Goal: Task Accomplishment & Management: Use online tool/utility

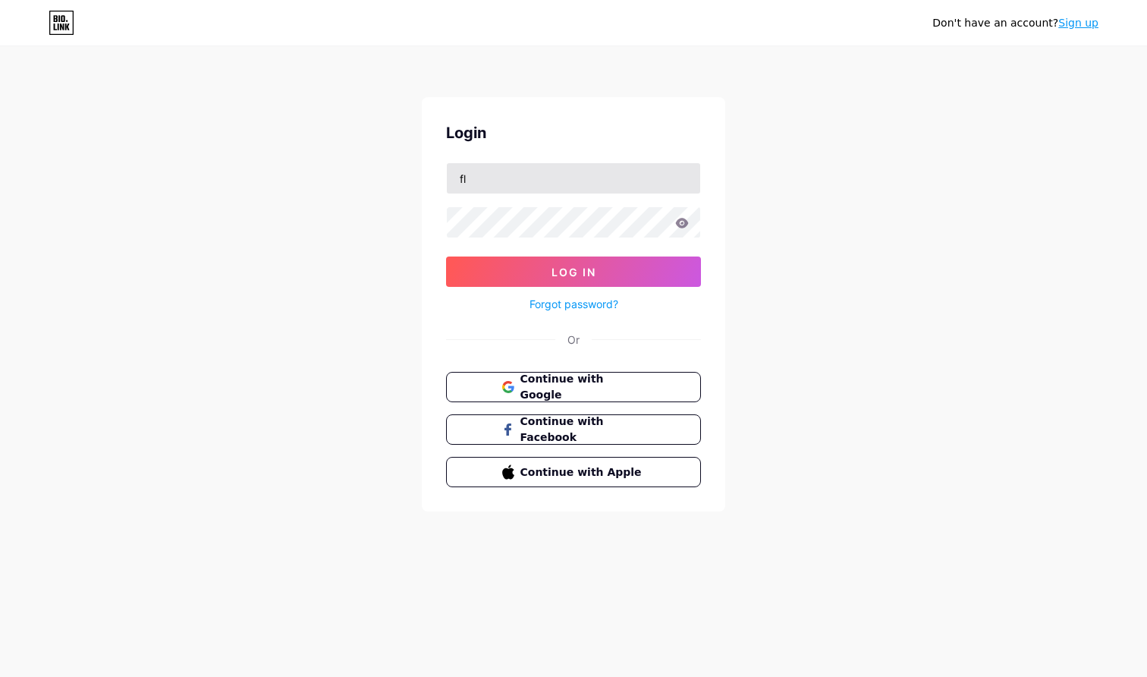
type input "f"
type input "[EMAIL_ADDRESS][DOMAIN_NAME]"
click at [573, 272] on button "Log In" at bounding box center [573, 271] width 255 height 30
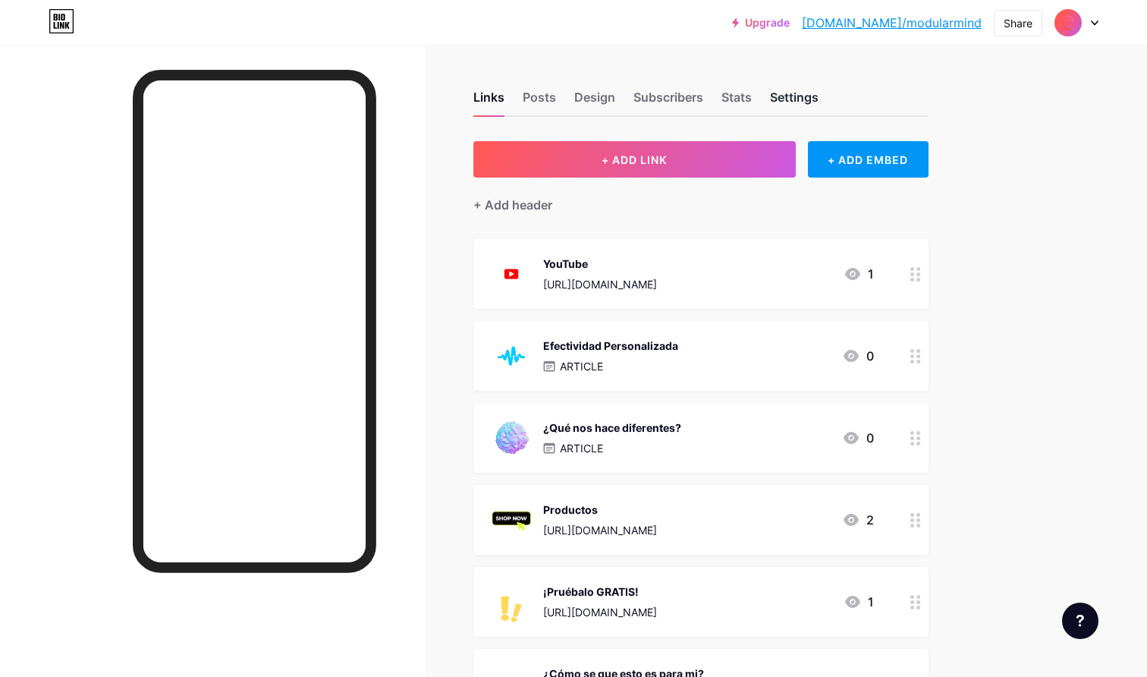
click at [803, 102] on div "Settings" at bounding box center [794, 101] width 49 height 27
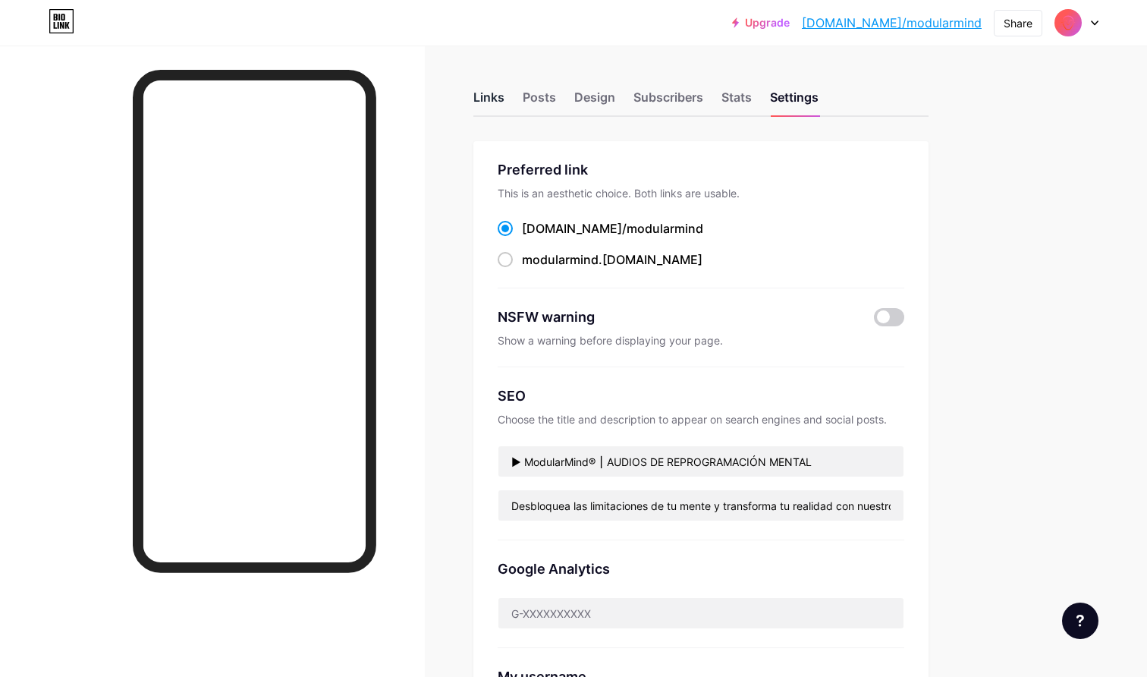
click at [490, 95] on div "Links" at bounding box center [488, 101] width 31 height 27
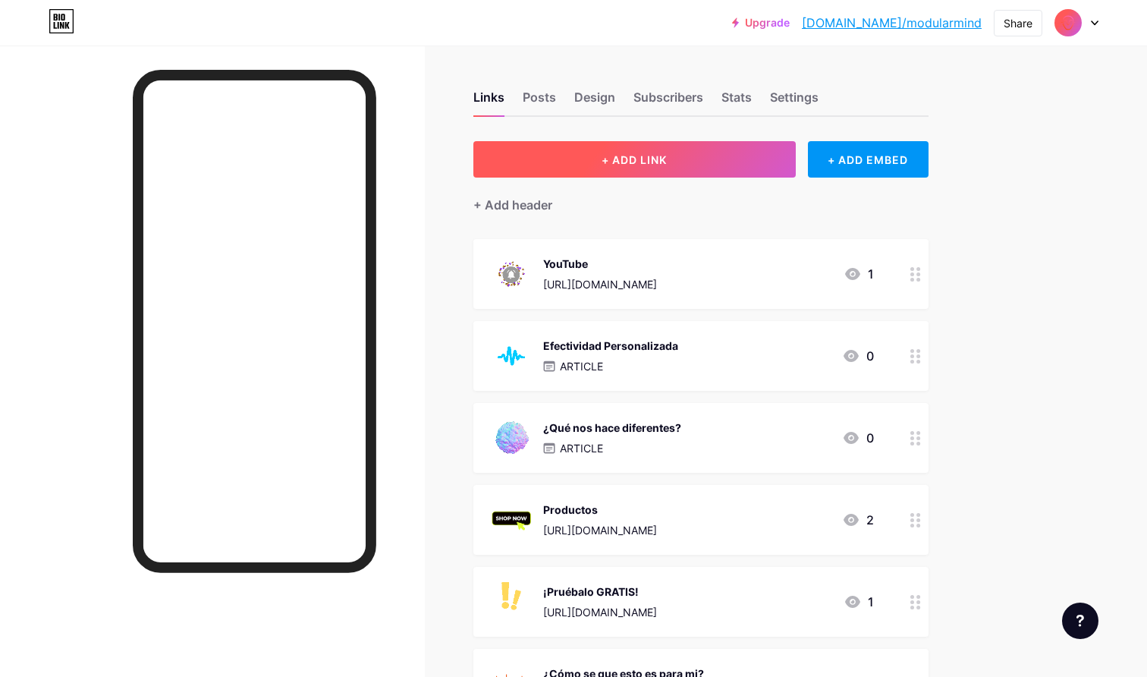
click at [582, 152] on button "+ ADD LINK" at bounding box center [634, 159] width 322 height 36
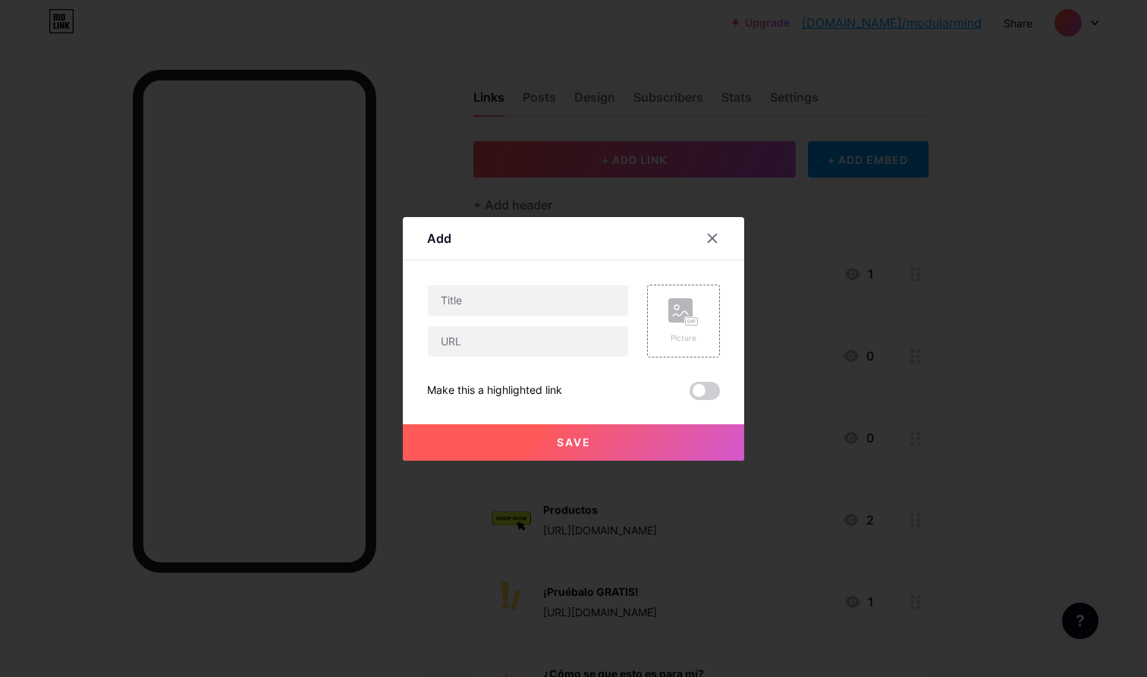
click at [779, 184] on div at bounding box center [573, 338] width 1147 height 677
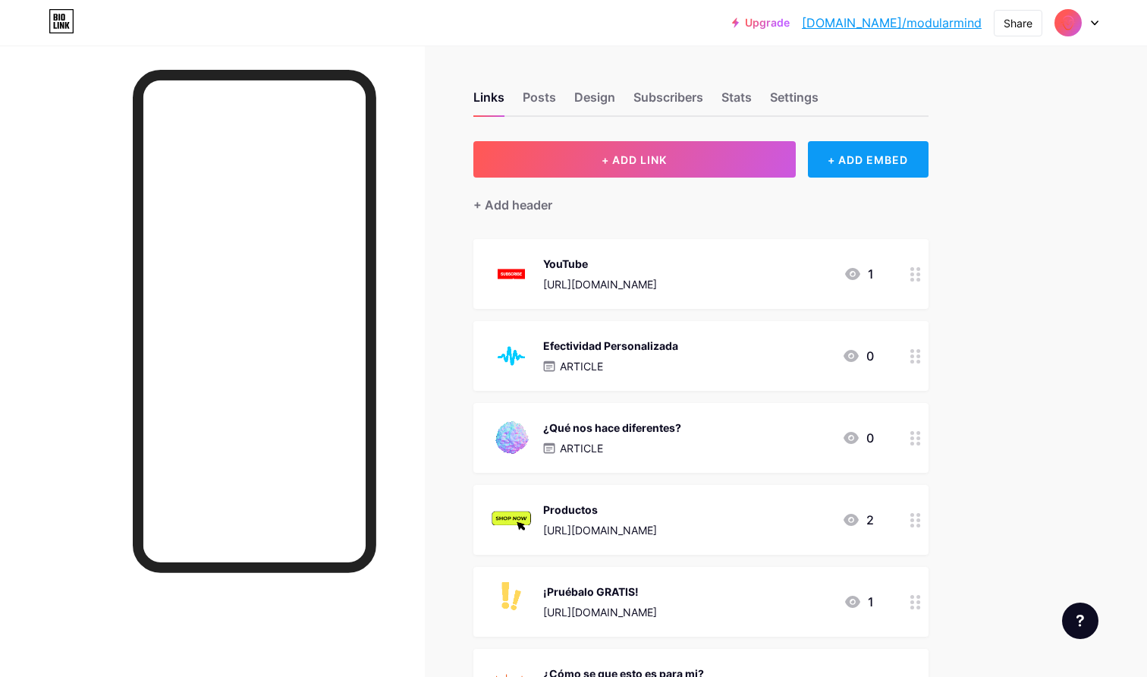
click at [883, 171] on div "+ ADD EMBED" at bounding box center [868, 159] width 121 height 36
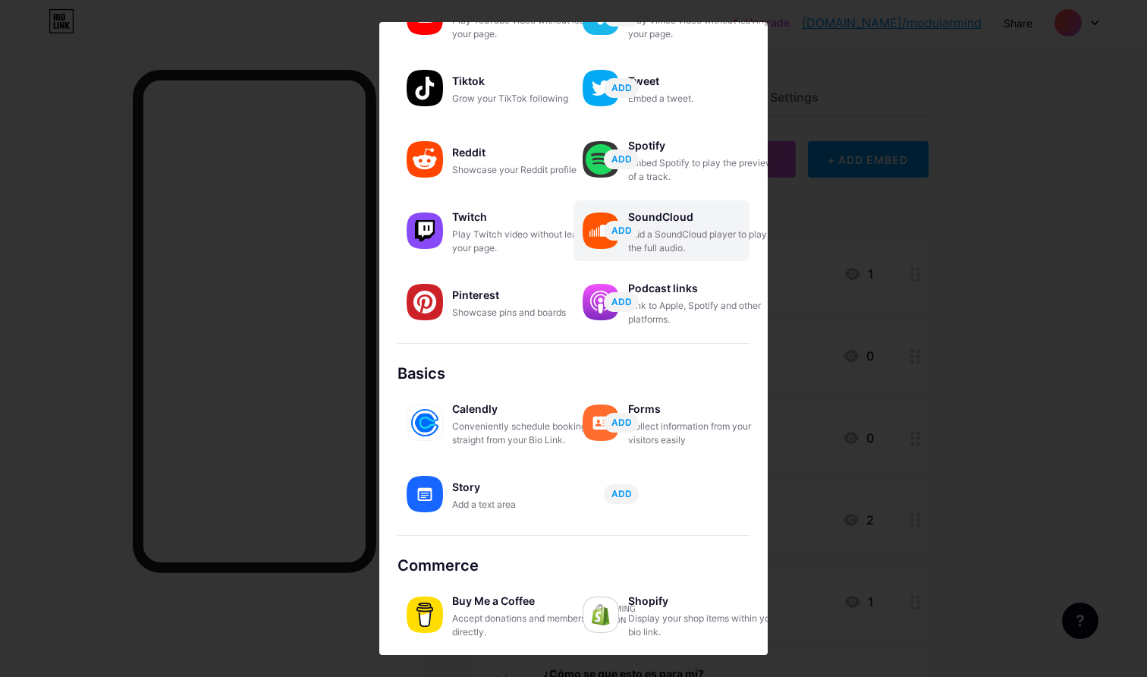
scroll to position [140, 0]
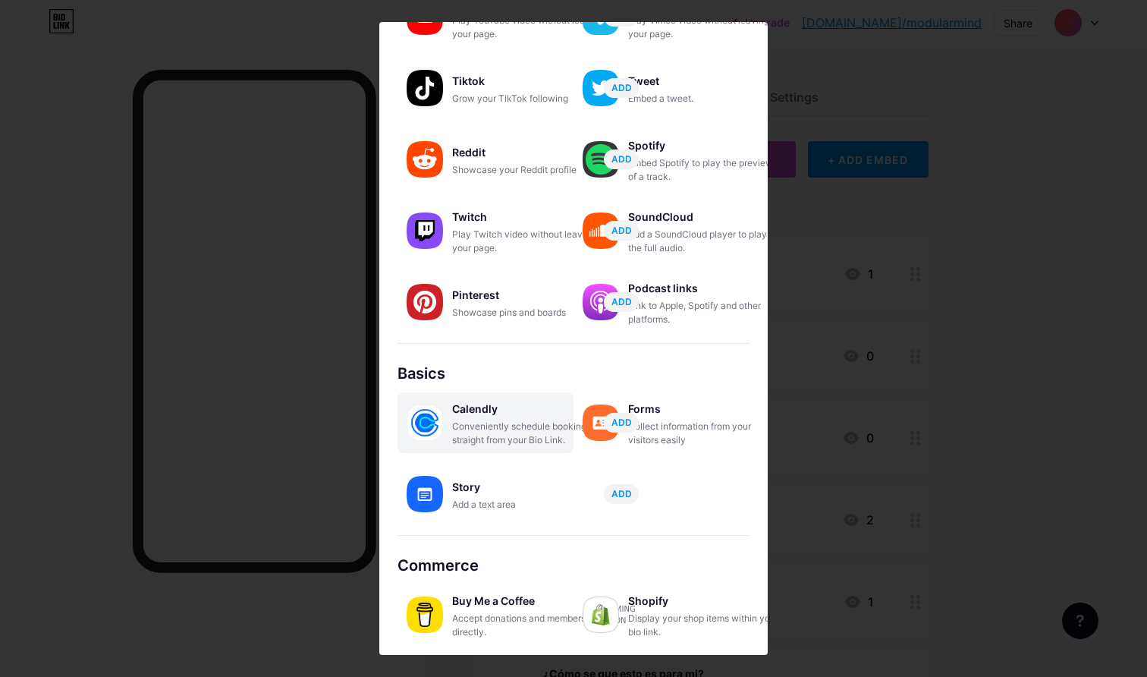
click at [477, 425] on div "Conveniently schedule bookings straight from your Bio Link." at bounding box center [528, 433] width 152 height 27
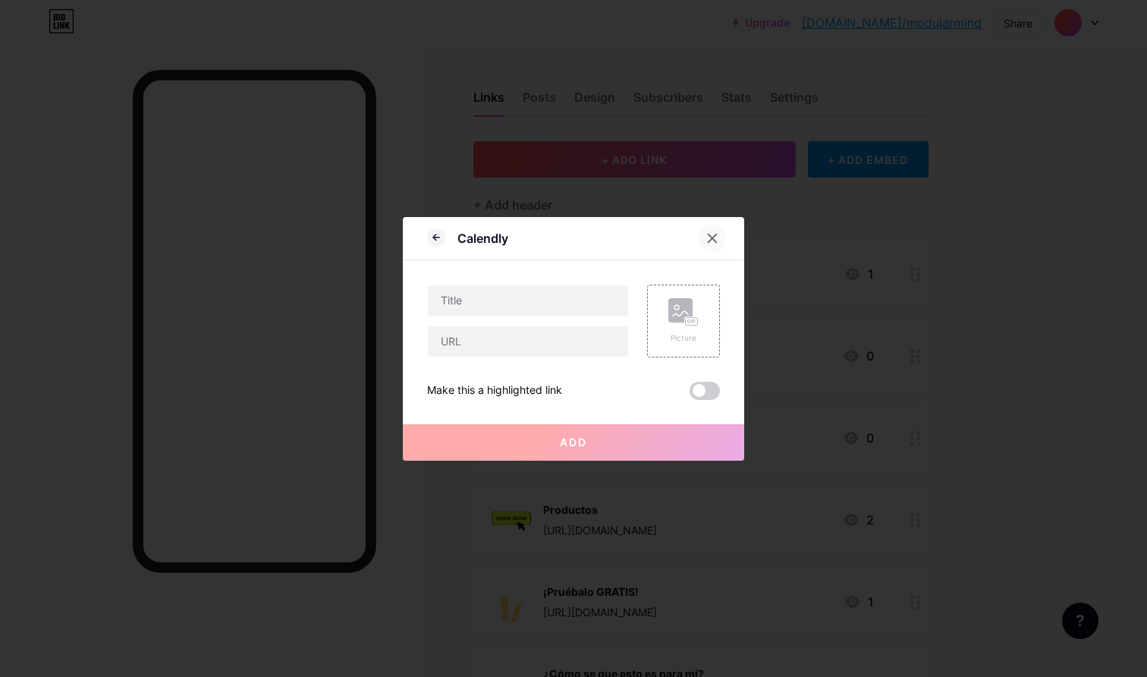
click at [715, 239] on icon at bounding box center [712, 238] width 12 height 12
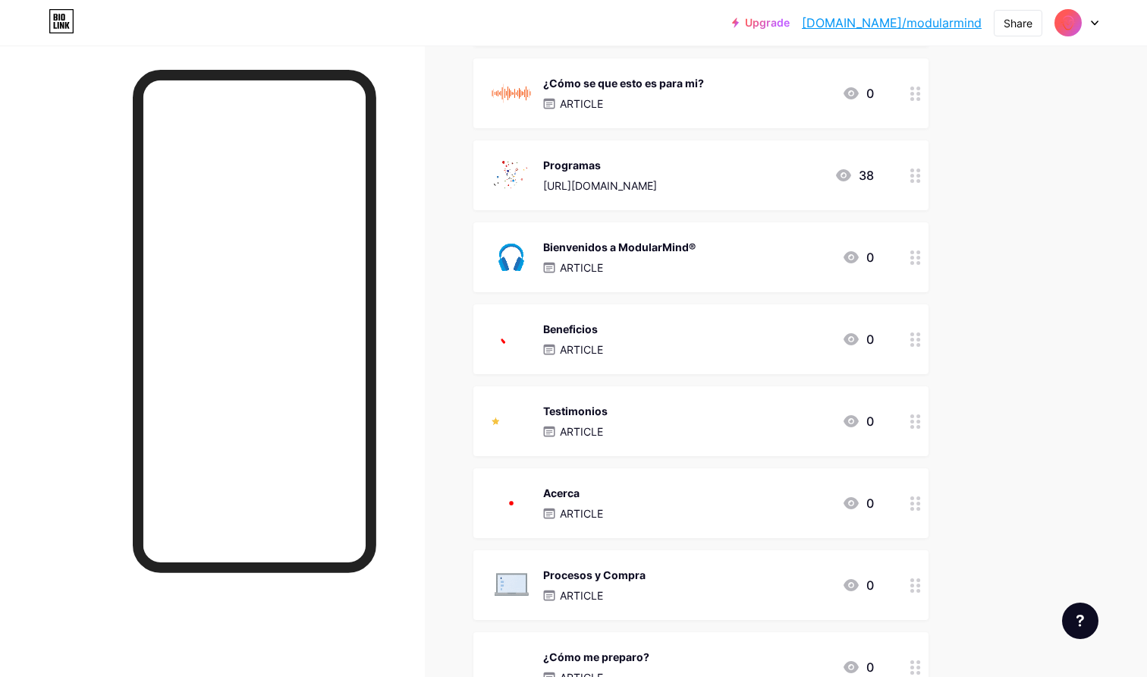
scroll to position [574, 0]
